Goal: Register for event/course

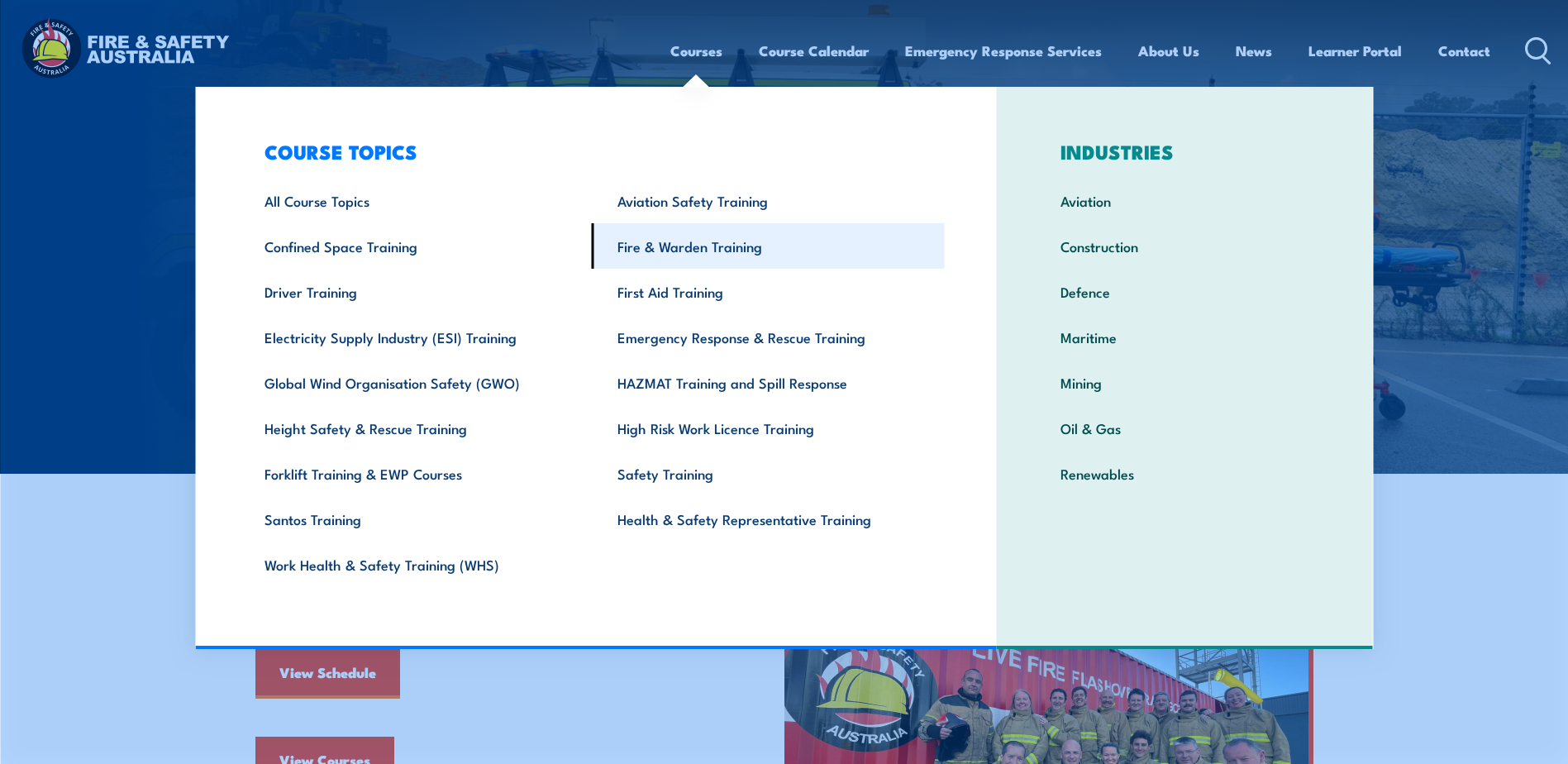
click at [690, 246] on link "Fire & Warden Training" at bounding box center [768, 245] width 353 height 45
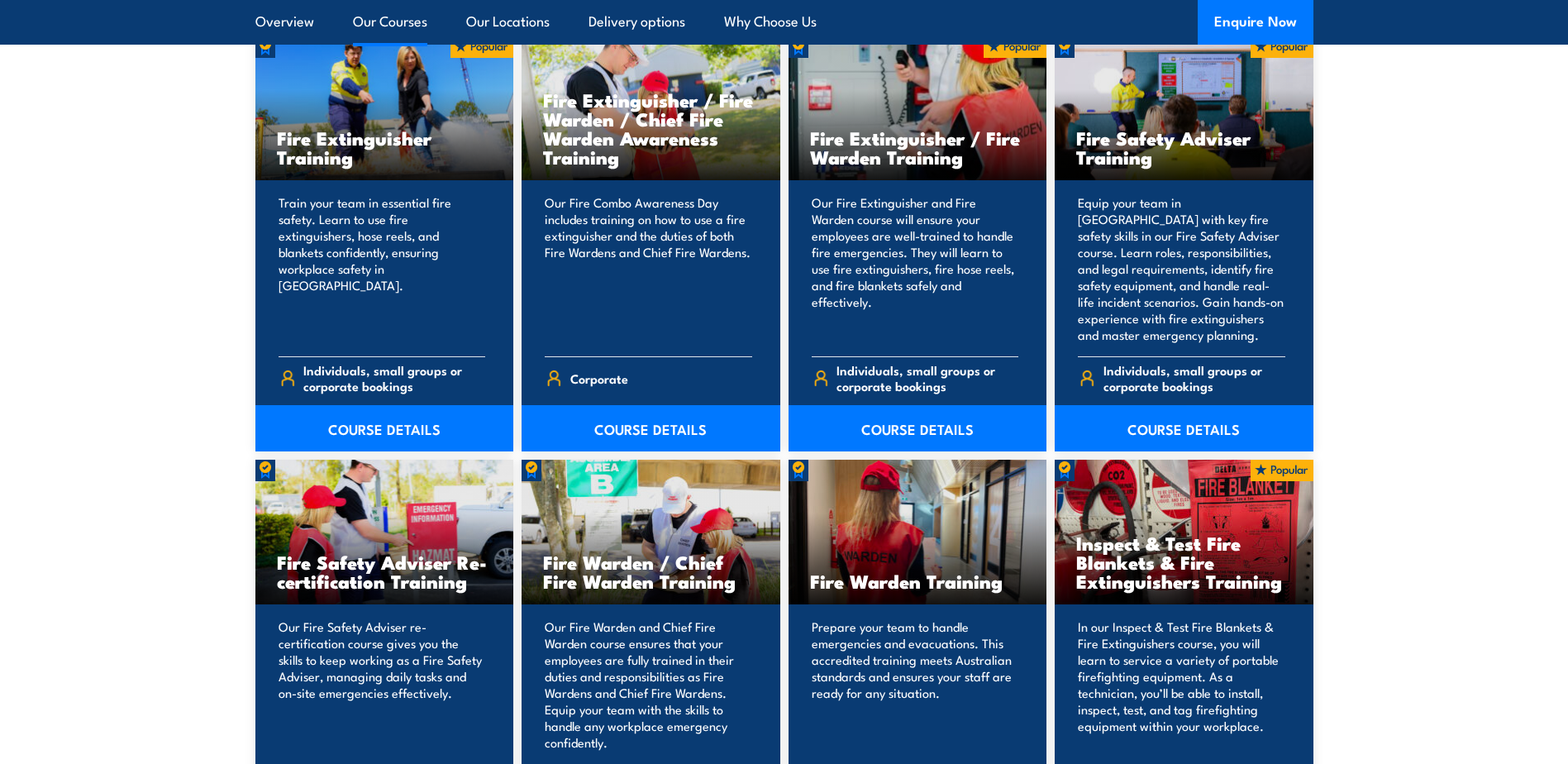
scroll to position [1819, 0]
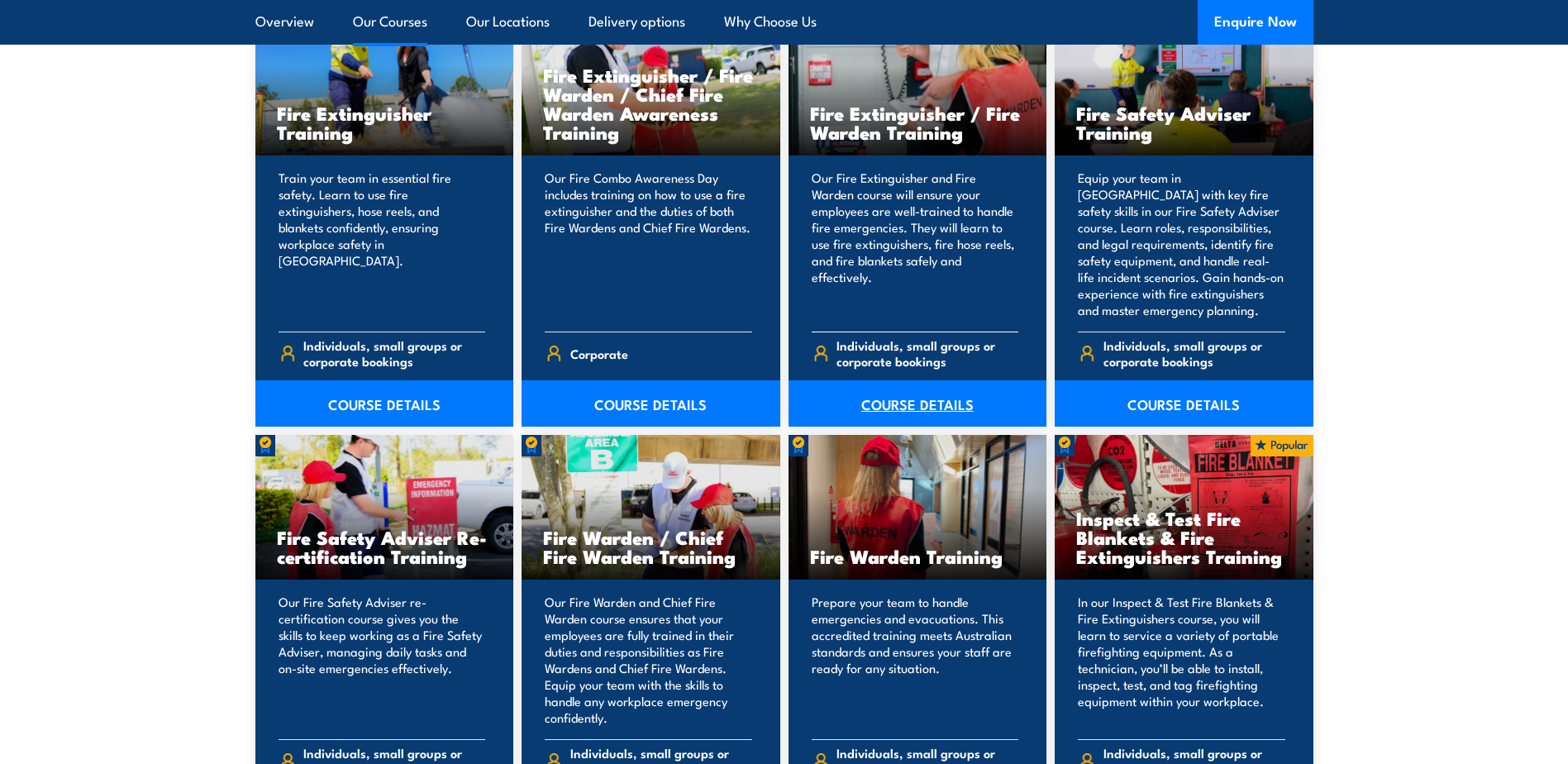
click at [943, 397] on link "COURSE DETAILS" at bounding box center [918, 403] width 259 height 46
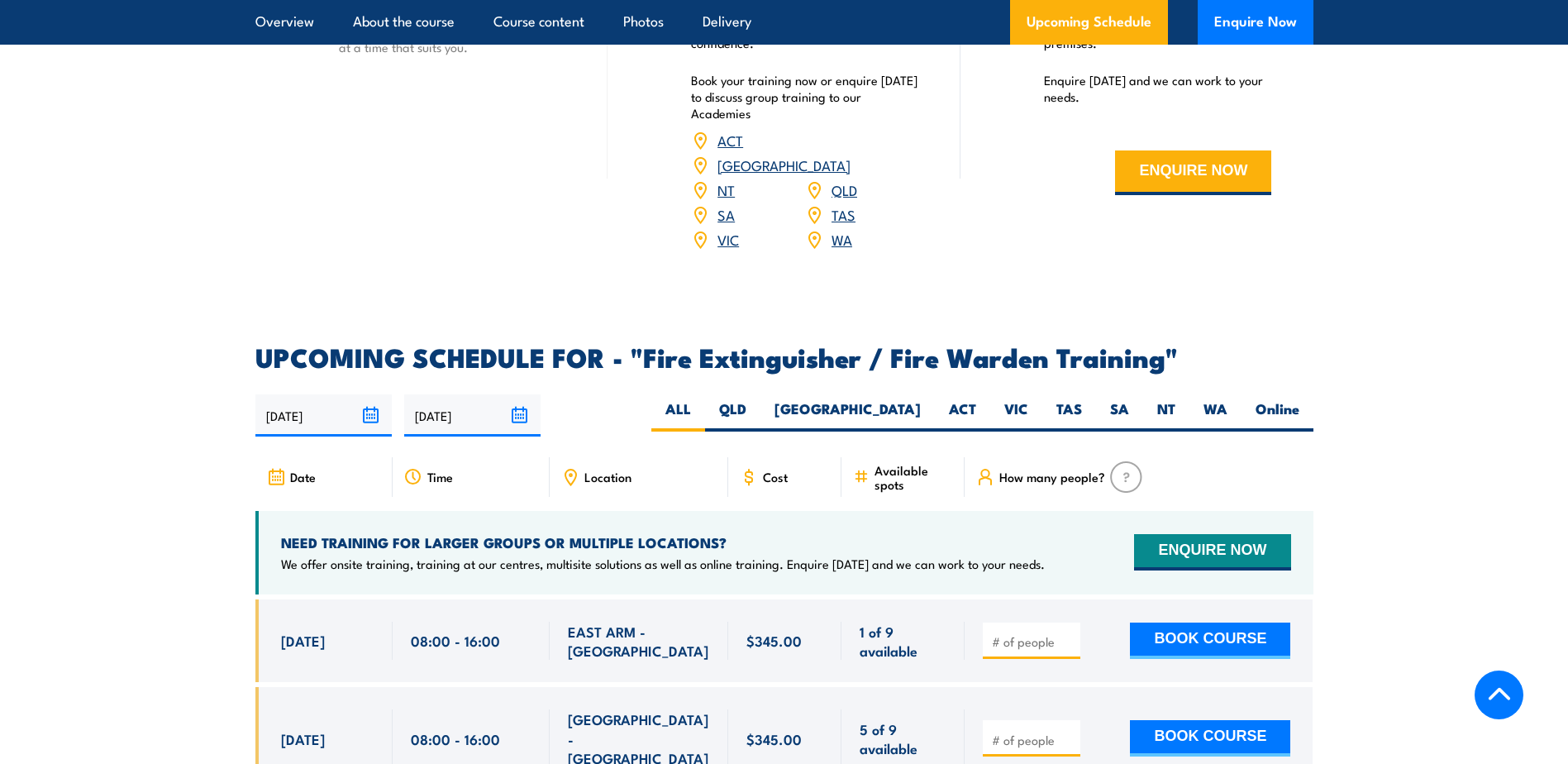
scroll to position [2481, 0]
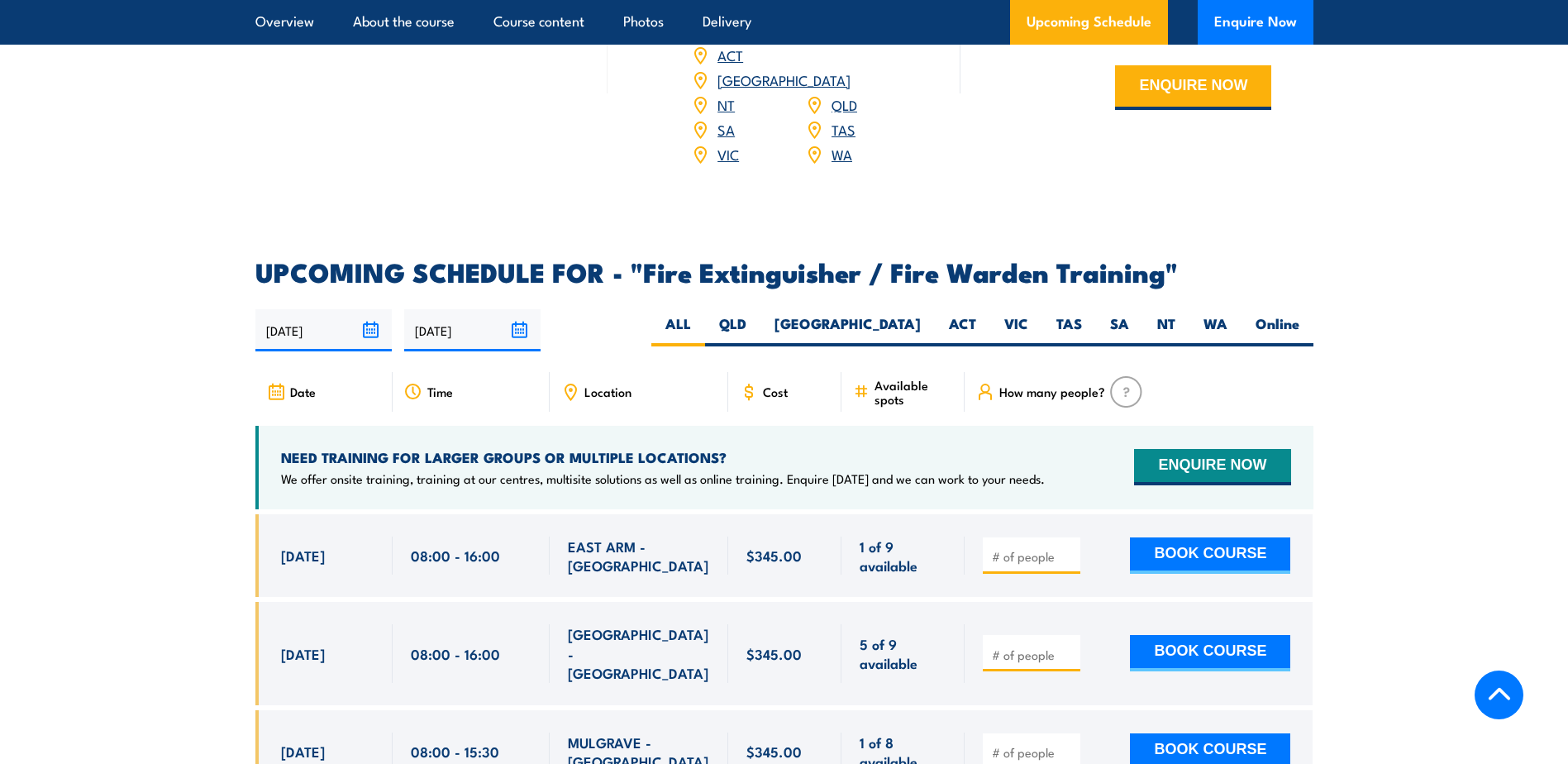
drag, startPoint x: 1019, startPoint y: 295, endPoint x: 1001, endPoint y: 322, distance: 32.4
click at [1019, 315] on label "VIC" at bounding box center [1016, 331] width 52 height 33
click at [1028, 315] on input "VIC" at bounding box center [1033, 319] width 11 height 11
radio input "true"
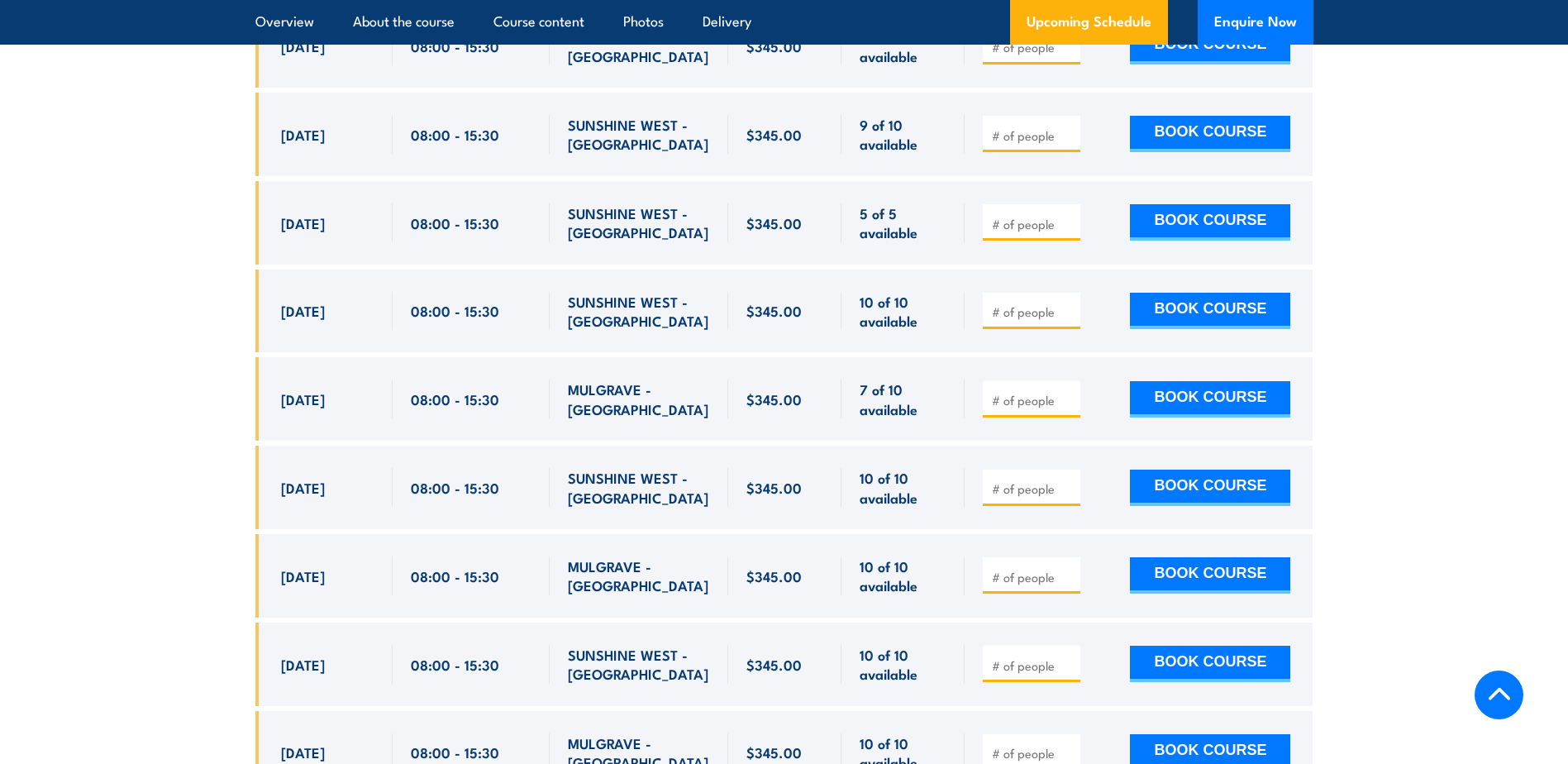
scroll to position [3211, 0]
